Goal: Task Accomplishment & Management: Complete application form

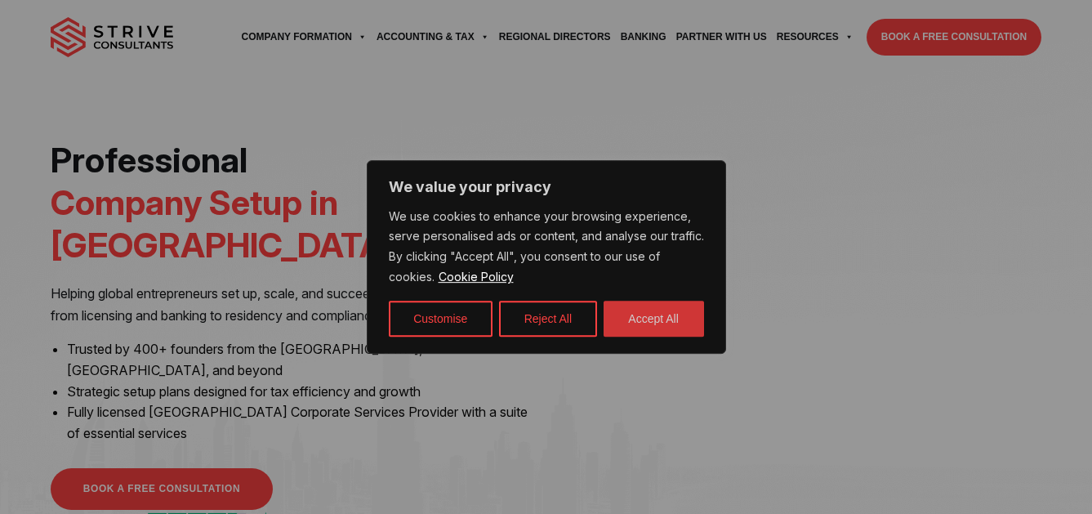
click at [658, 323] on button "Accept All" at bounding box center [654, 319] width 100 height 36
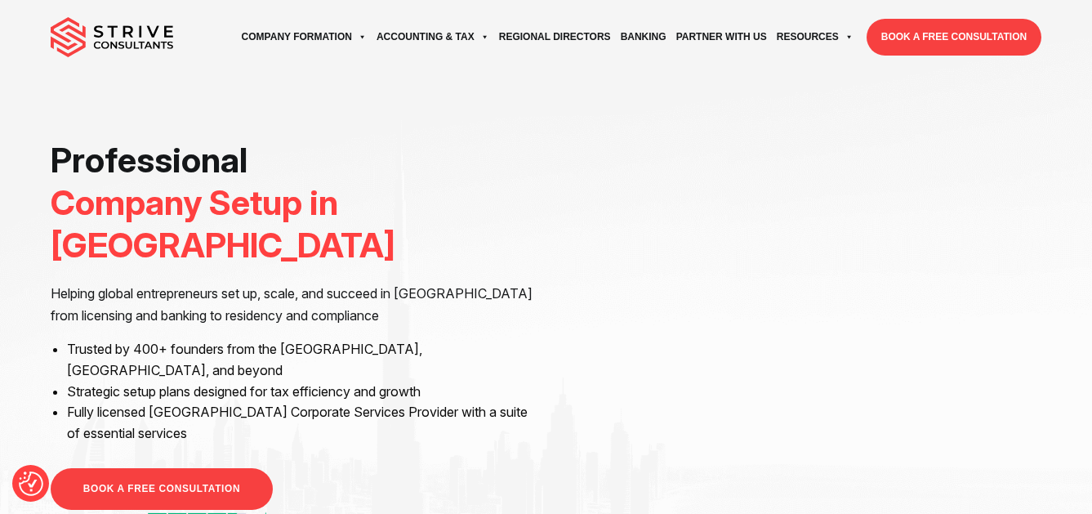
click at [468, 289] on div "Professional Company Setup in Dubai Helping global entrepreneurs set up, scale,…" at bounding box center [292, 338] width 483 height 399
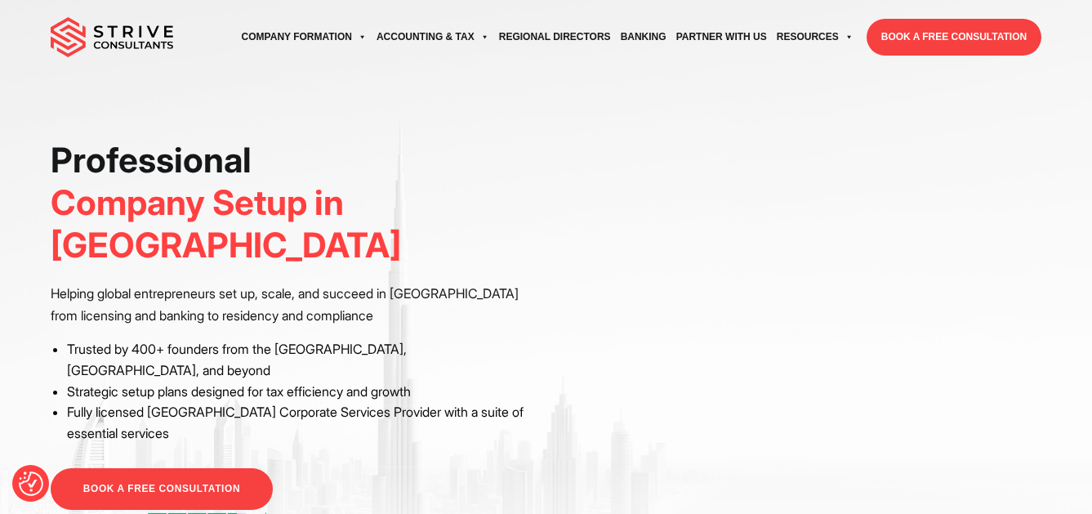
click at [521, 468] on div "BOOK A FREE CONSULTATION" at bounding box center [292, 502] width 483 height 69
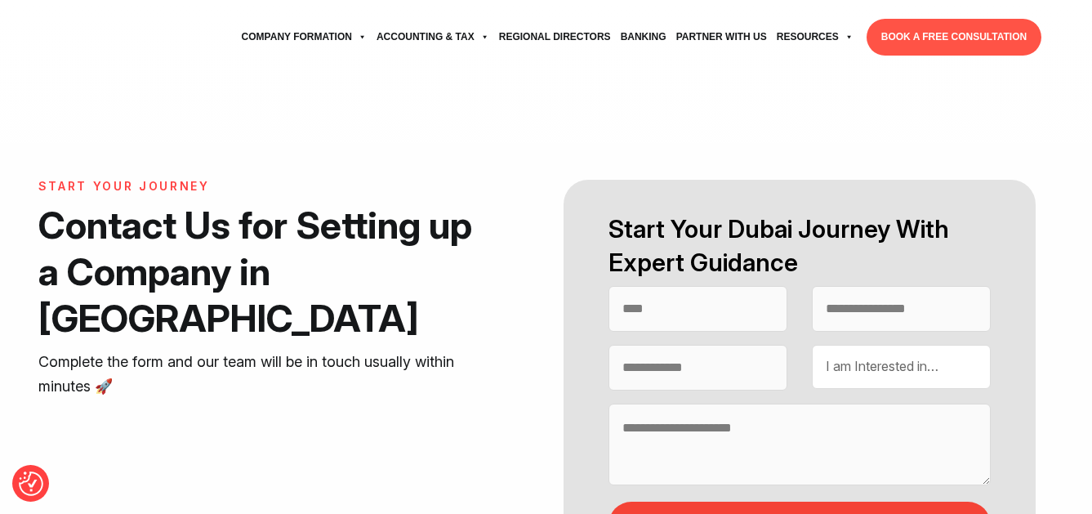
select select "Contact form"
